Goal: Task Accomplishment & Management: Complete application form

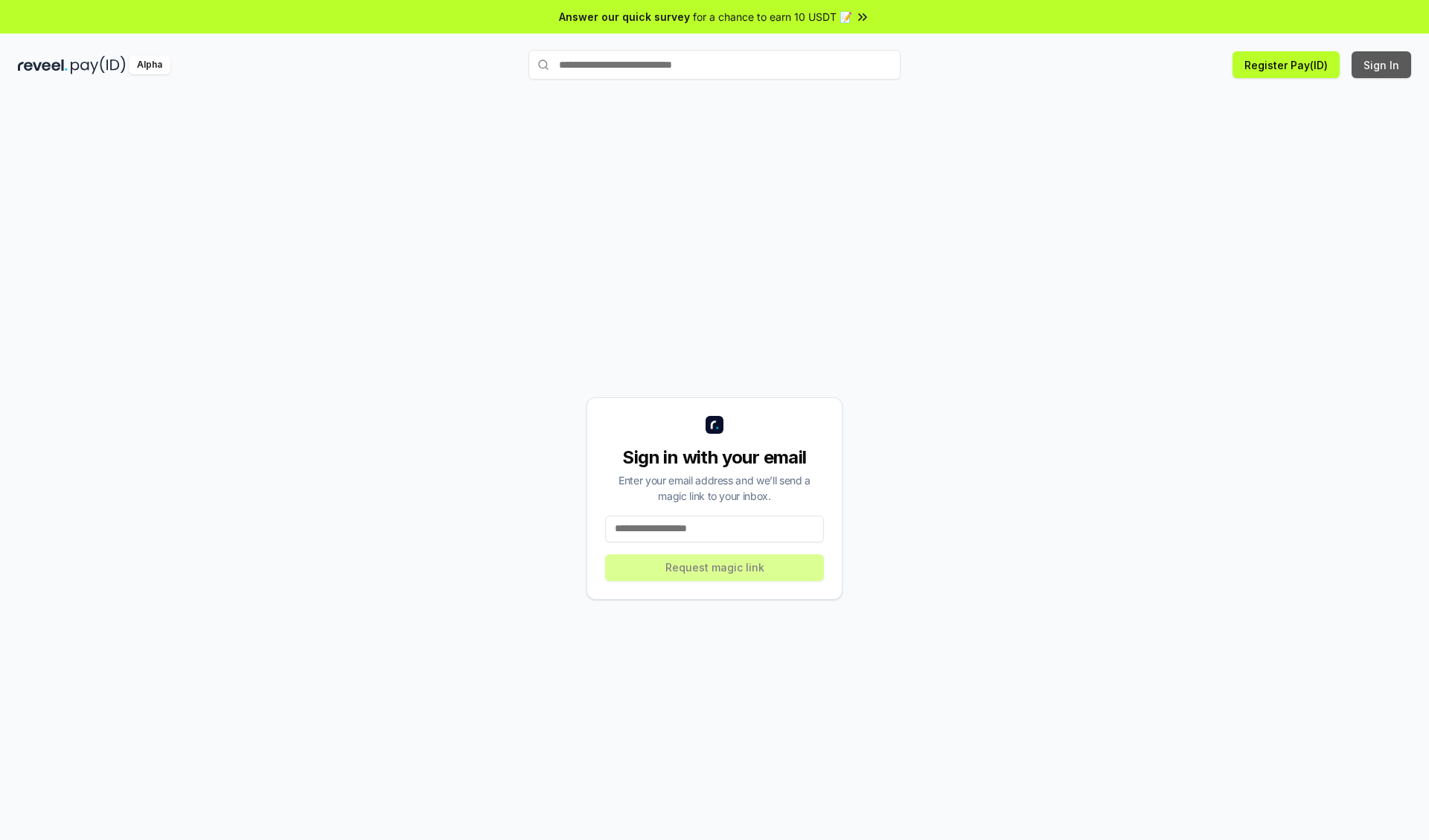
click at [1382, 64] on button "Sign In" at bounding box center [1382, 64] width 60 height 27
type input "**********"
click at [714, 567] on button "Request magic link" at bounding box center [714, 567] width 219 height 27
